Goal: Transaction & Acquisition: Purchase product/service

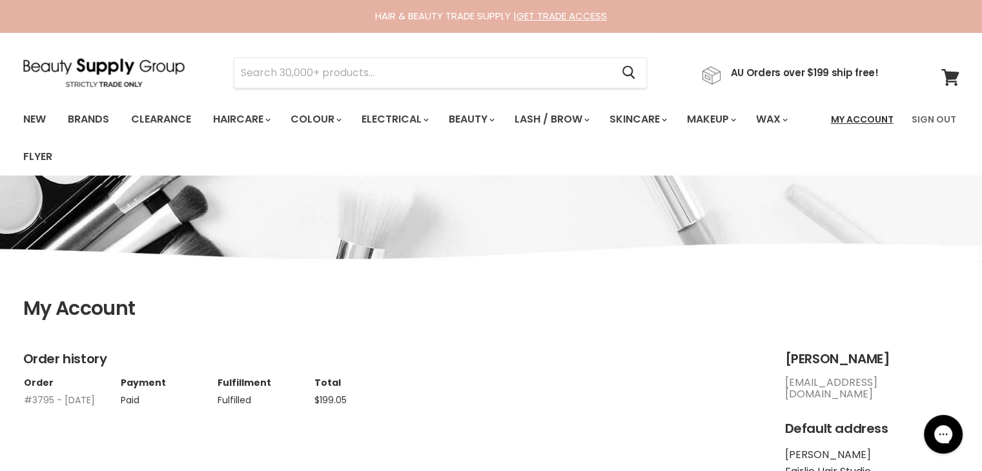
click at [842, 122] on link "My Account" at bounding box center [862, 119] width 78 height 27
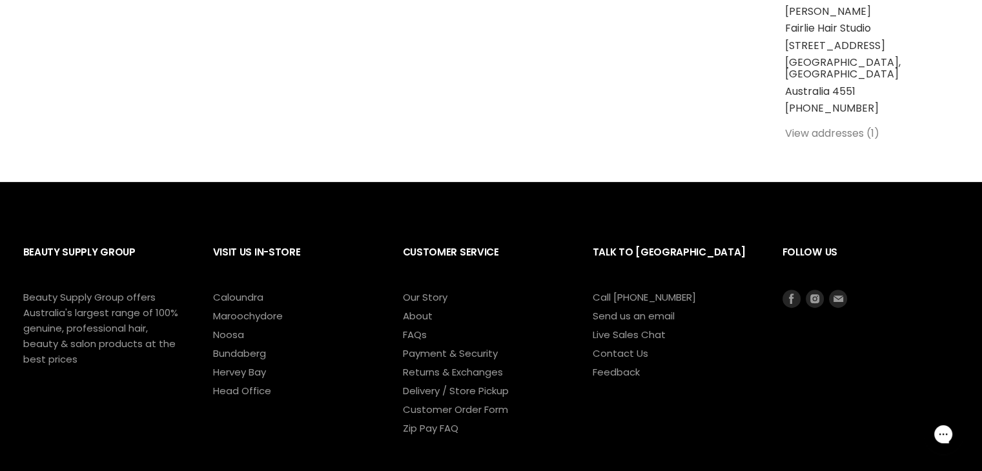
scroll to position [558, 0]
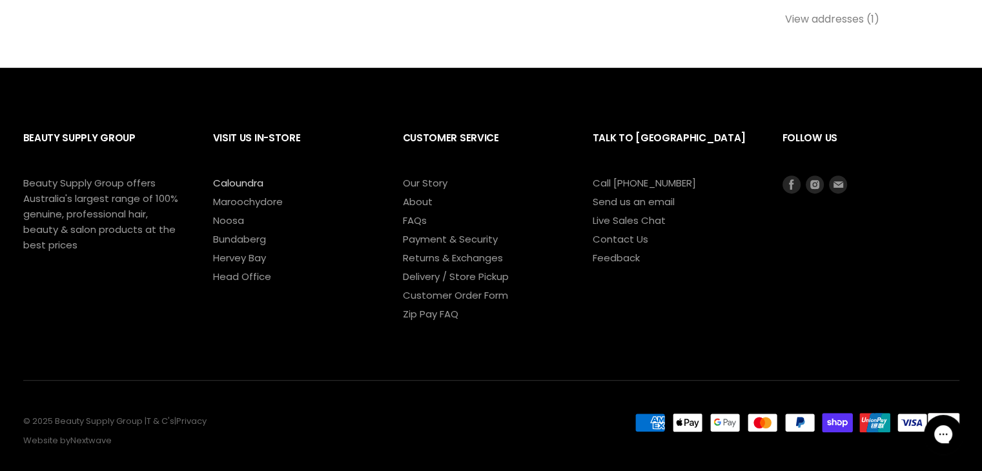
click at [238, 176] on link "Caloundra" at bounding box center [238, 183] width 50 height 14
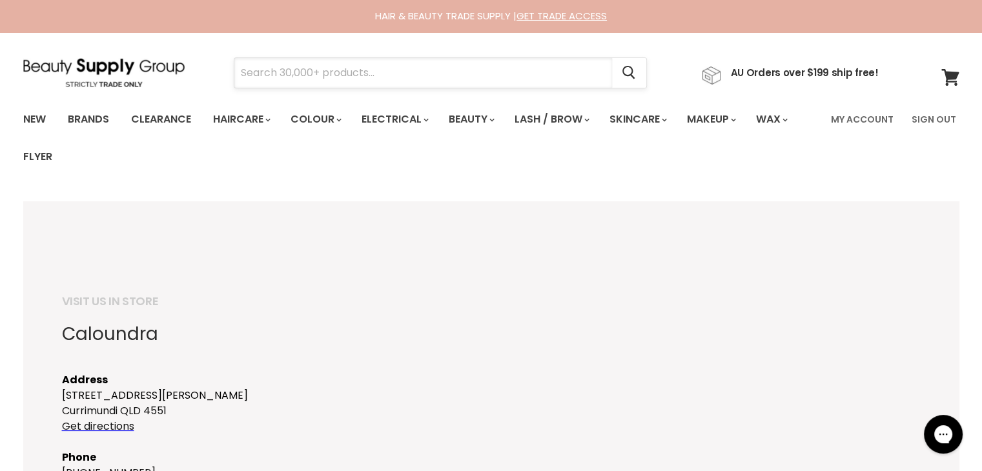
click at [281, 60] on input "Search" at bounding box center [423, 73] width 378 height 30
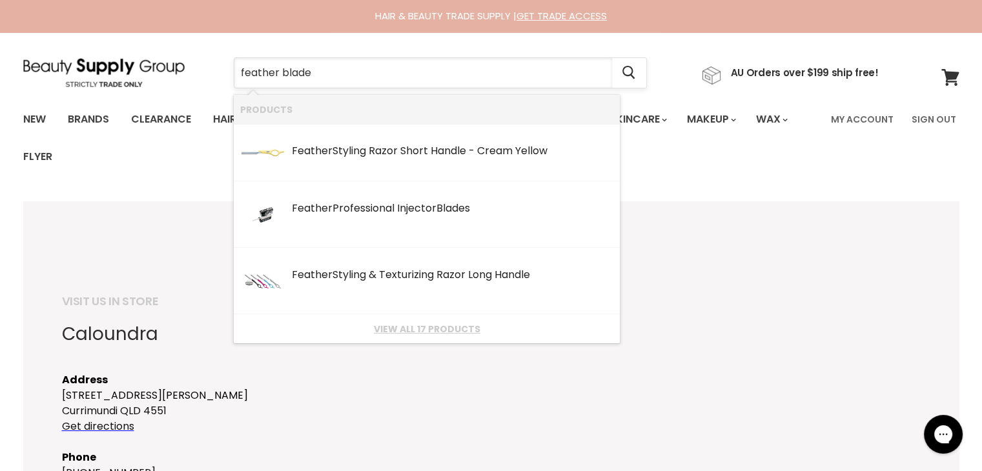
type input "feather blades"
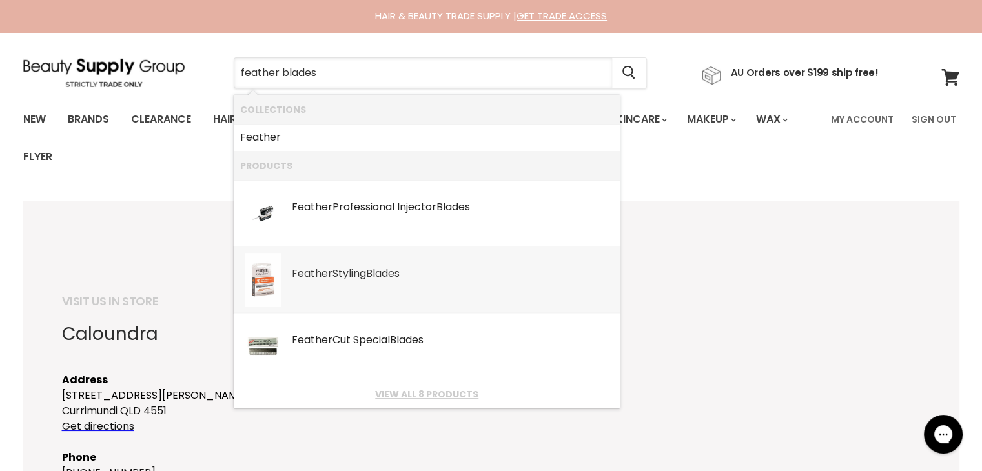
click at [381, 276] on b "Blades" at bounding box center [383, 273] width 34 height 15
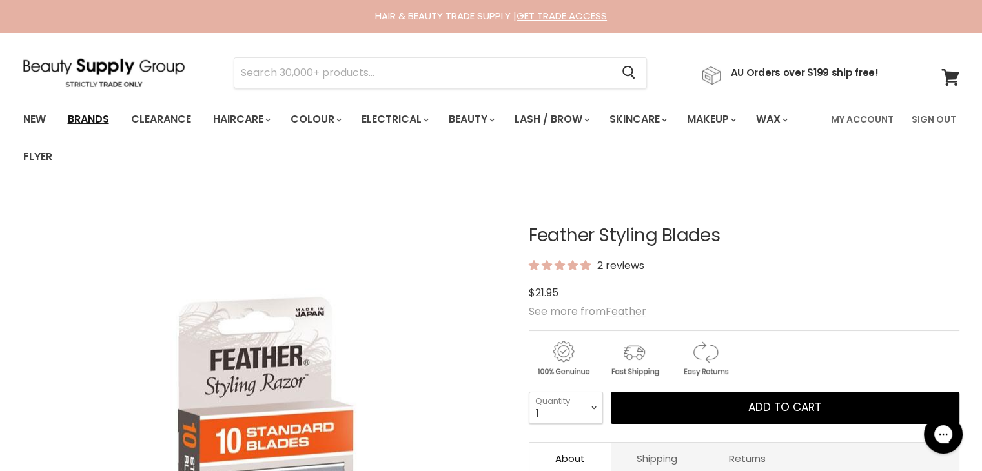
click at [93, 121] on link "Brands" at bounding box center [88, 119] width 61 height 27
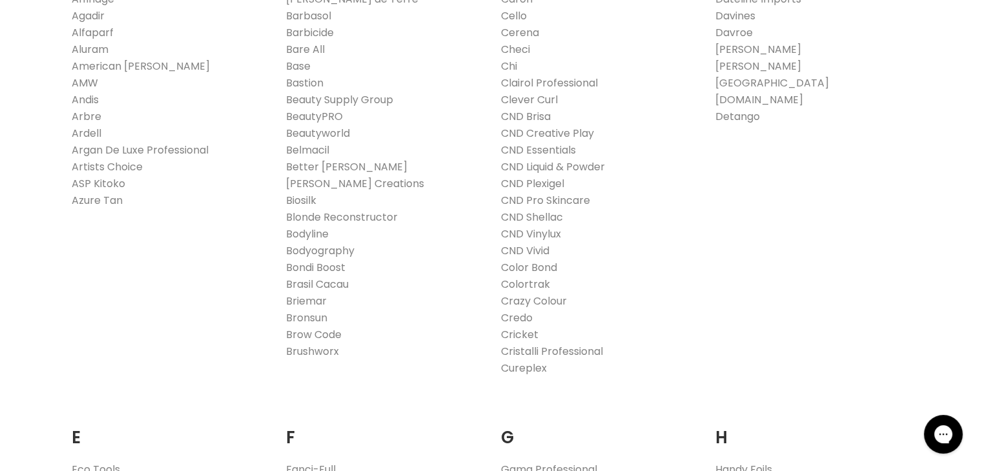
scroll to position [280, 0]
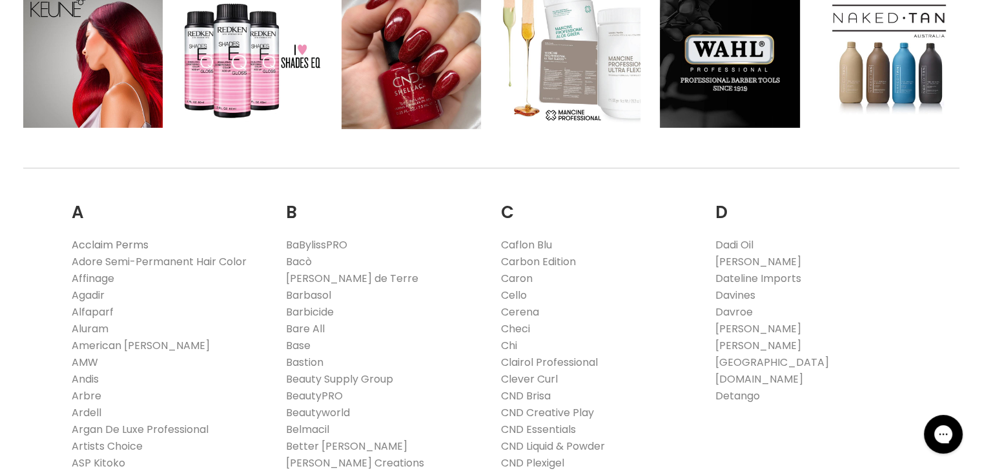
click at [108, 243] on link "Acclaim Perms" at bounding box center [110, 245] width 77 height 15
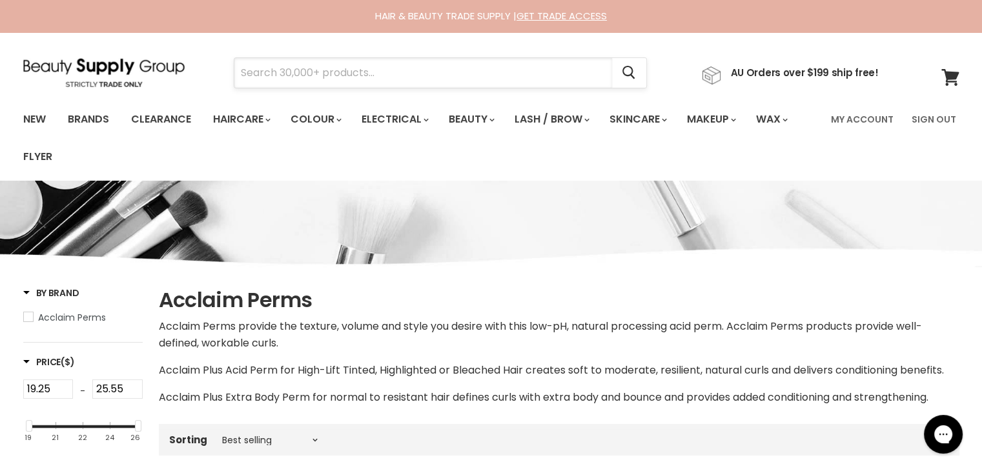
click at [266, 69] on input "Search" at bounding box center [423, 73] width 378 height 30
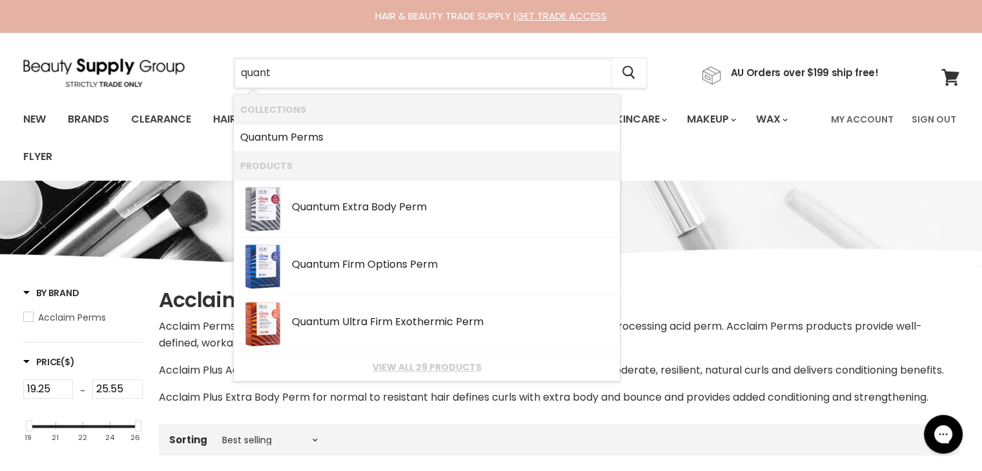
type input "quantu"
click at [374, 218] on link "Quantu m Extra Body Perm SKU: QTP010 Quantum Perms" at bounding box center [426, 209] width 373 height 45
